Goal: Task Accomplishment & Management: Use online tool/utility

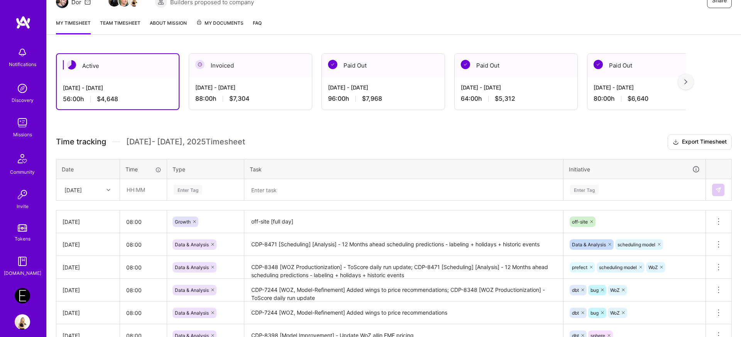
scroll to position [129, 0]
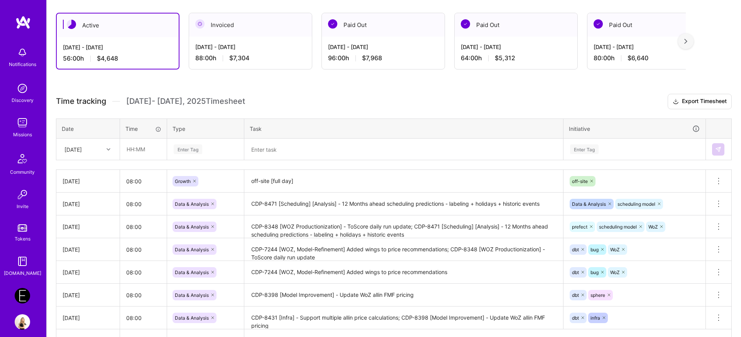
click at [304, 182] on textarea "off-site [full day]" at bounding box center [403, 181] width 317 height 21
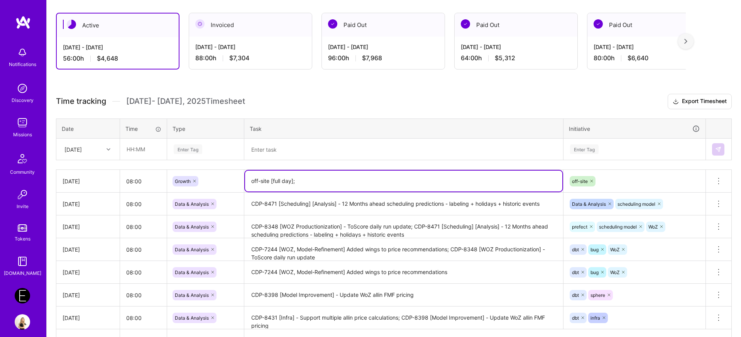
paste textarea "CDP-8606"
paste textarea "Shut down U2 and PFE pipelines"
type textarea "off-site [full day]; CDP-8606 [Task] - Shut down U2 and PFE pipelines"
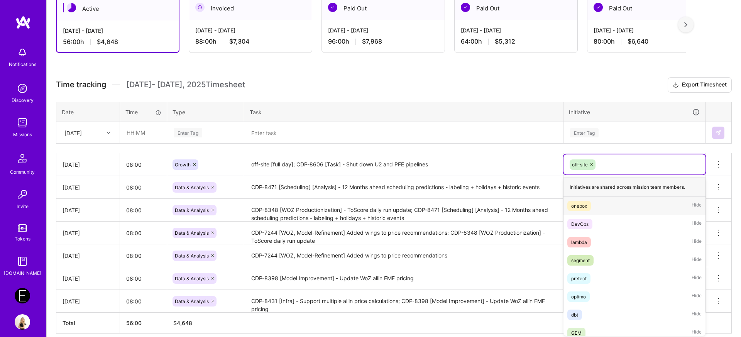
click at [637, 174] on div "option onebox focused, 1 of 61. 60 results available. Use Up and Down to choose…" at bounding box center [634, 164] width 142 height 20
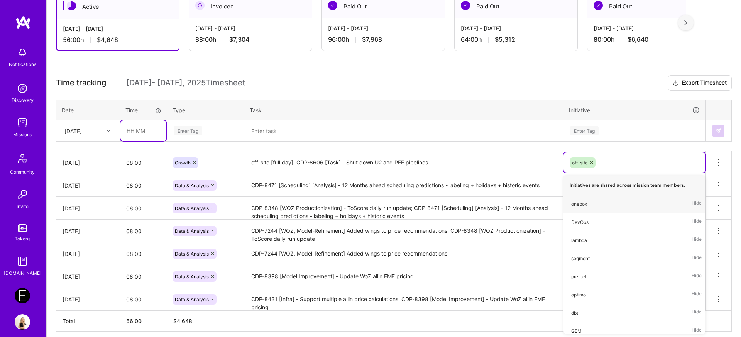
click at [156, 132] on input "text" at bounding box center [143, 130] width 46 height 20
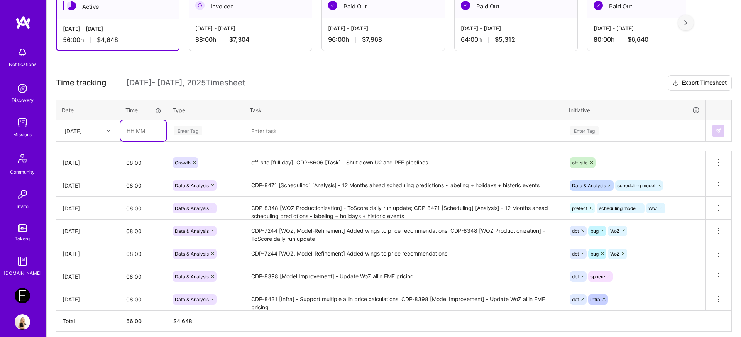
type input "08:00"
click at [189, 134] on div "Enter Tag" at bounding box center [188, 131] width 29 height 12
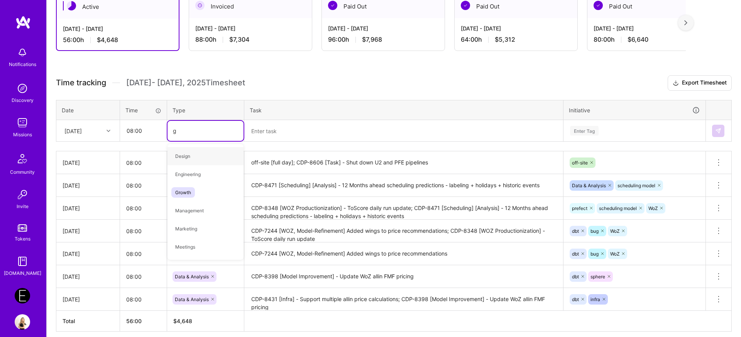
type input "gr"
click at [188, 156] on span "Growth" at bounding box center [183, 156] width 24 height 10
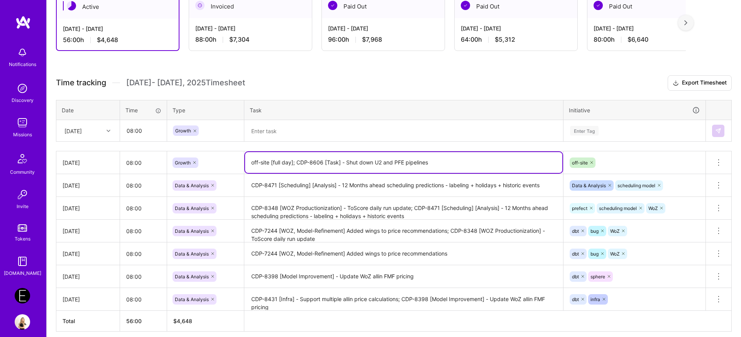
drag, startPoint x: 294, startPoint y: 164, endPoint x: 247, endPoint y: 160, distance: 47.2
click at [247, 160] on textarea "off-site [full day]; CDP-8606 [Task] - Shut down U2 and PFE pipelines" at bounding box center [403, 162] width 317 height 21
click at [289, 127] on textarea at bounding box center [403, 131] width 317 height 20
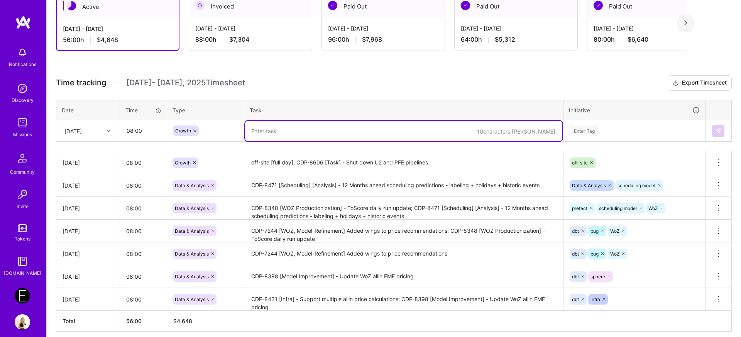
paste textarea "off-site [full day]"
type textarea "off-site [full day]"
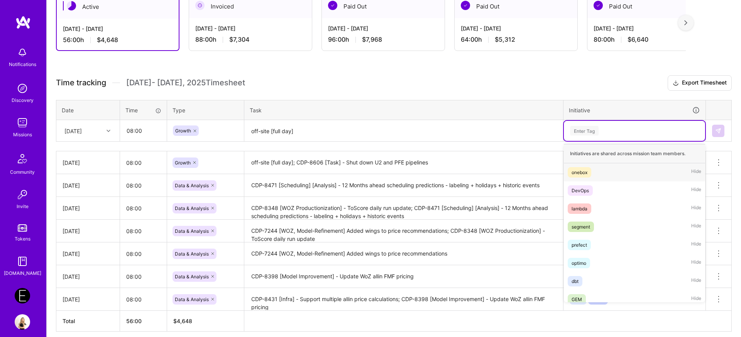
click at [580, 135] on div "Enter Tag" at bounding box center [584, 131] width 29 height 12
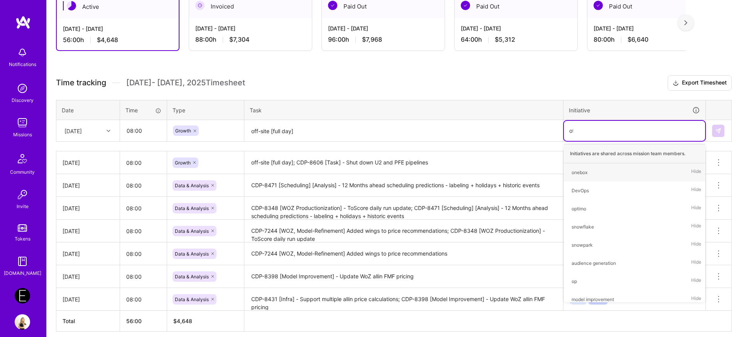
type input "off"
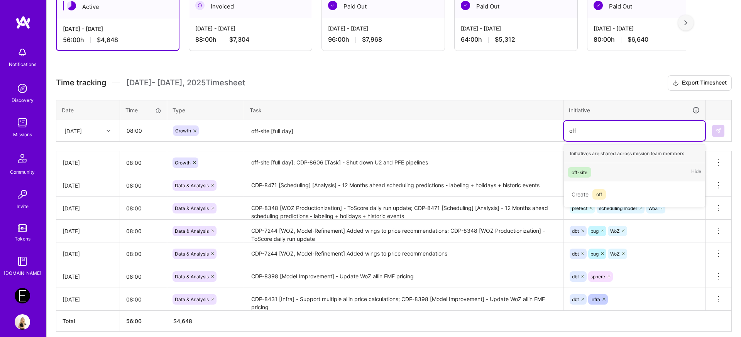
click at [590, 171] on span "off-site" at bounding box center [580, 172] width 24 height 10
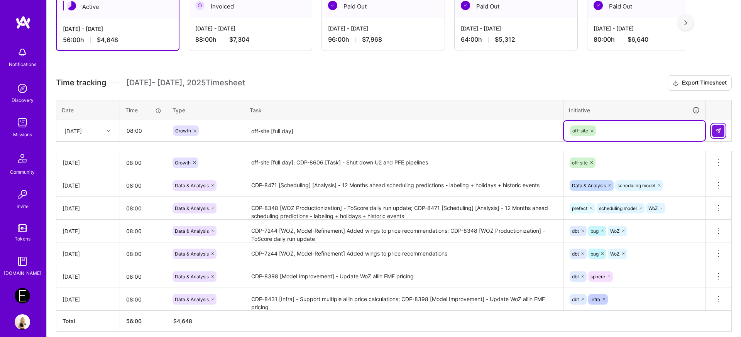
click at [716, 133] on img at bounding box center [718, 131] width 6 height 6
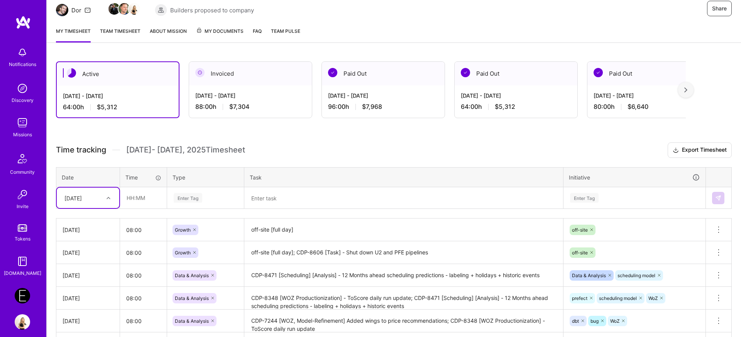
scroll to position [0, 0]
